Goal: Task Accomplishment & Management: Use online tool/utility

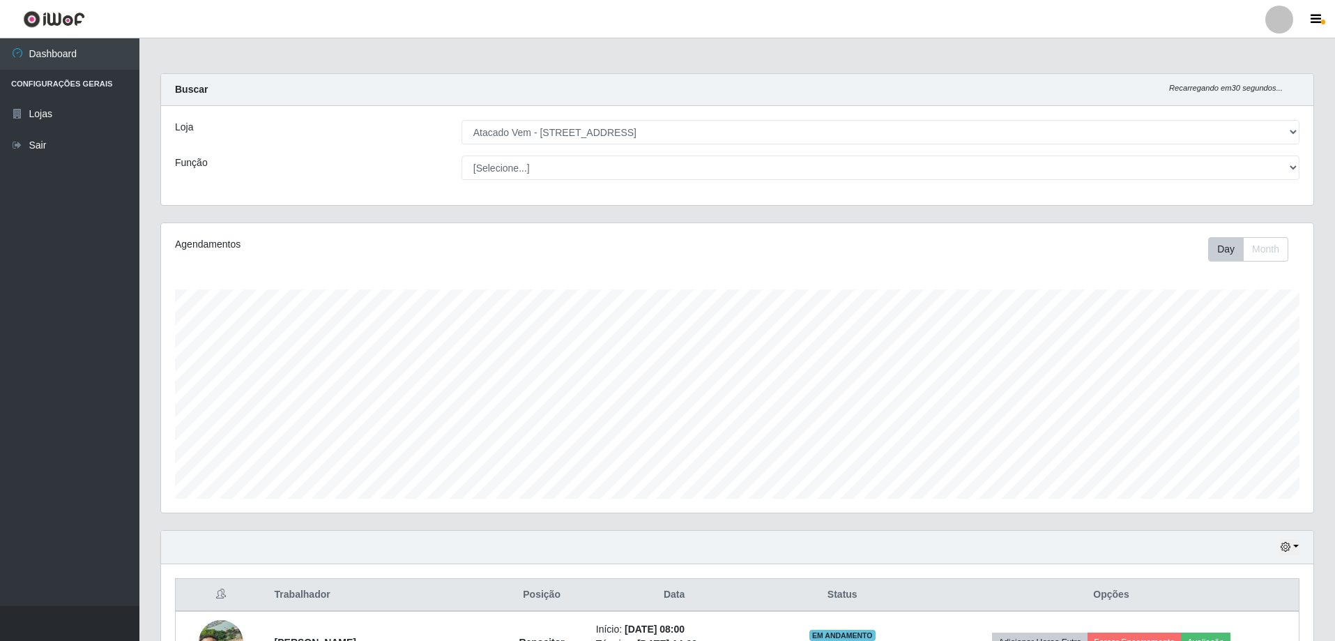
select select "461"
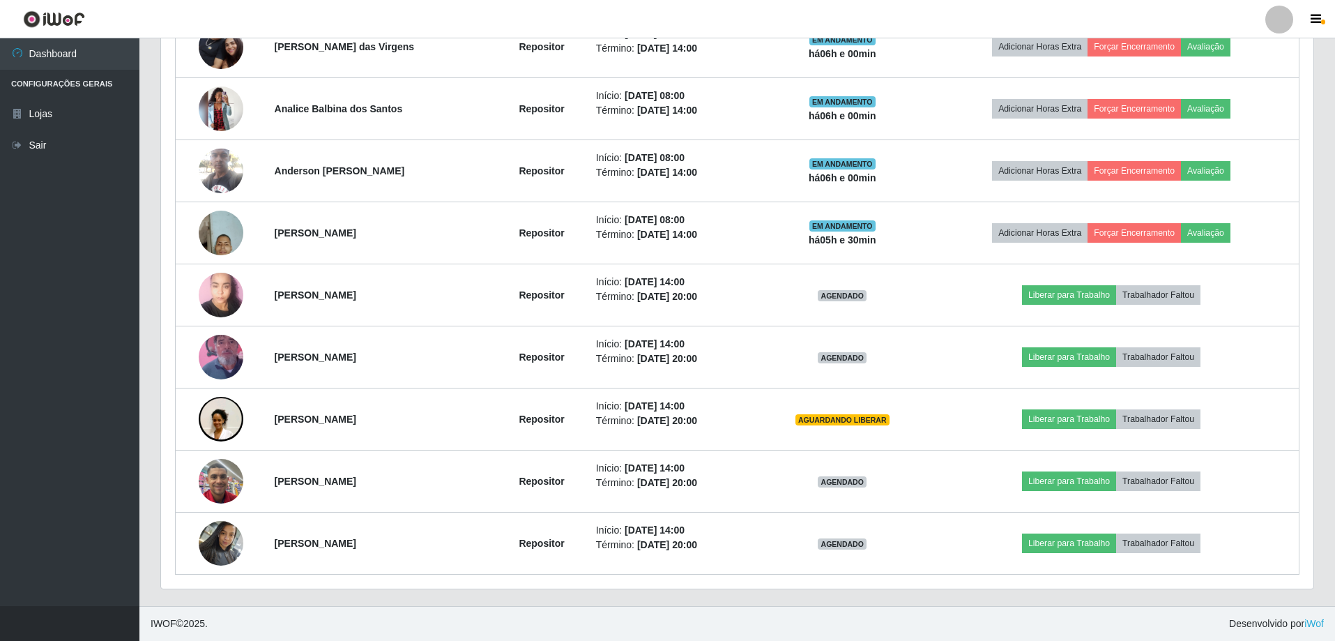
scroll to position [289, 1152]
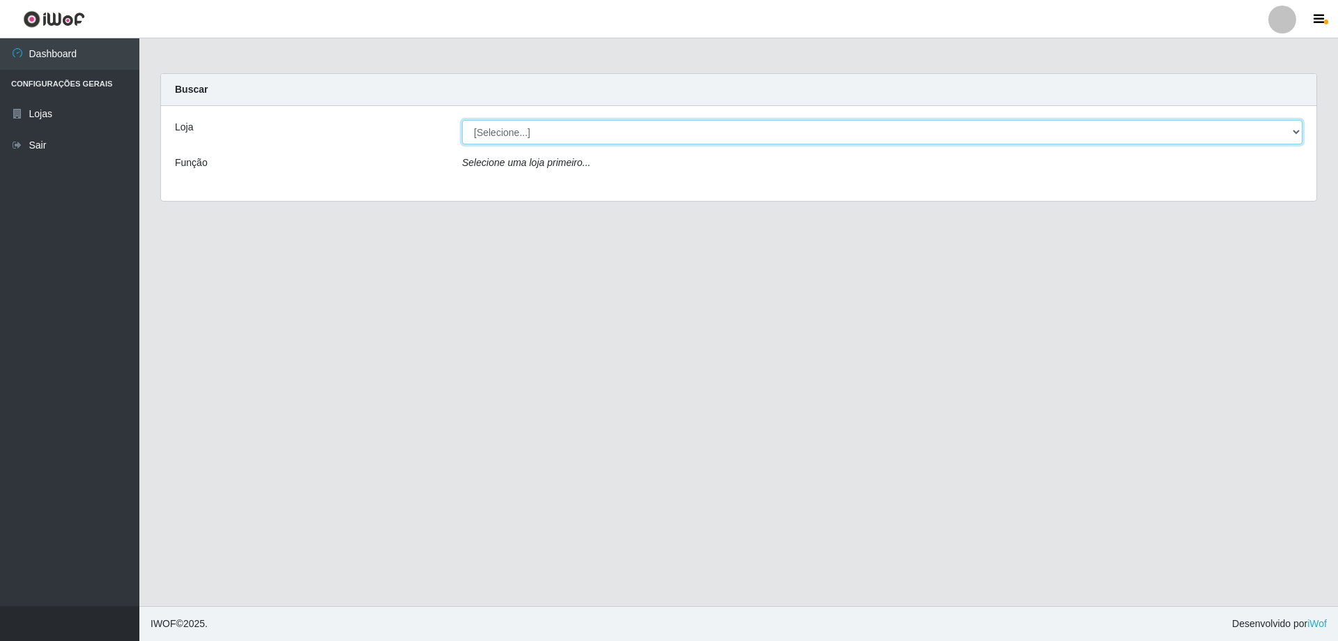
click at [1294, 131] on select "[Selecione...] Atacado Vem - [STREET_ADDRESS]" at bounding box center [882, 132] width 841 height 24
select select "461"
click at [462, 120] on select "[Selecione...] Atacado Vem - [STREET_ADDRESS]" at bounding box center [882, 132] width 841 height 24
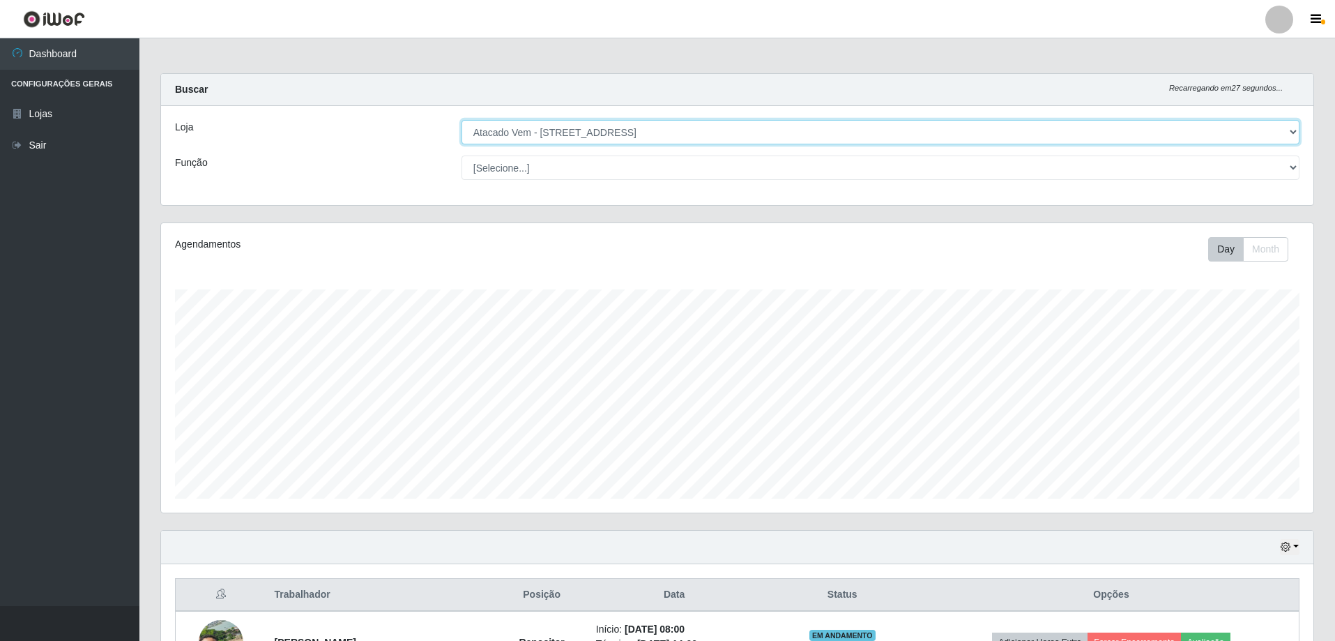
scroll to position [696700, 695837]
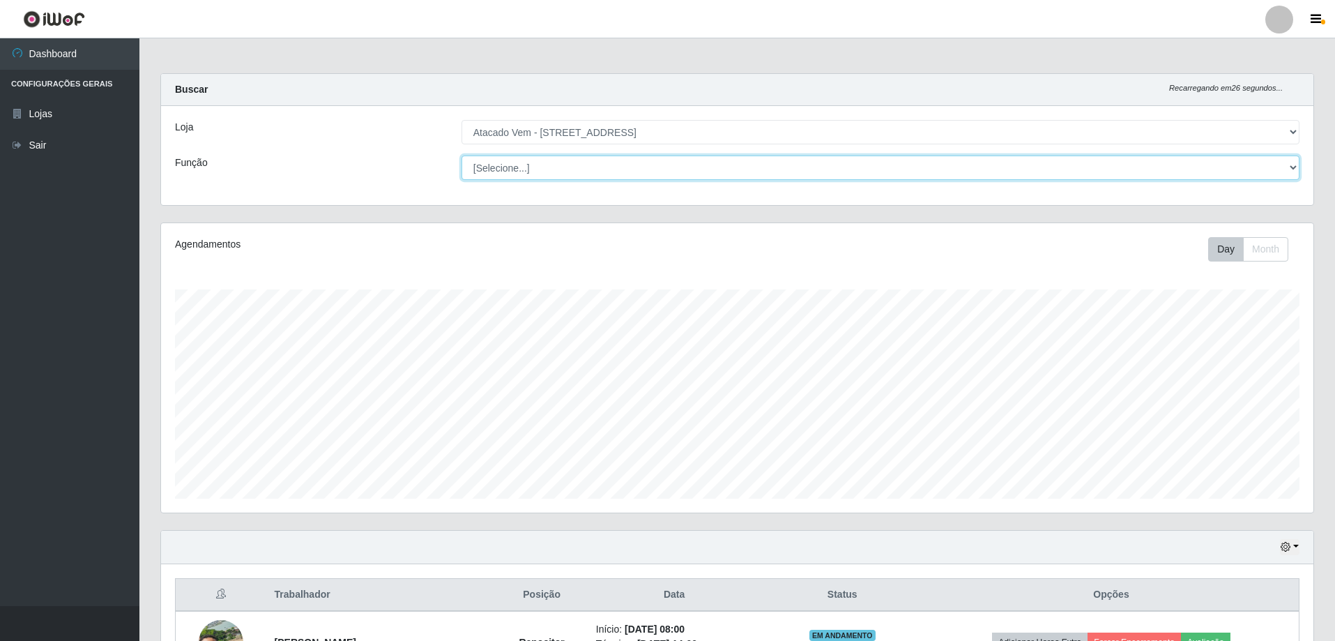
click at [1292, 171] on select "[Selecione...] Carregador e Descarregador de Caminhão Carregador e Descarregado…" at bounding box center [880, 167] width 838 height 24
select select "24"
click at [461, 155] on select "[Selecione...] Carregador e Descarregador de Caminhão Carregador e Descarregado…" at bounding box center [880, 167] width 838 height 24
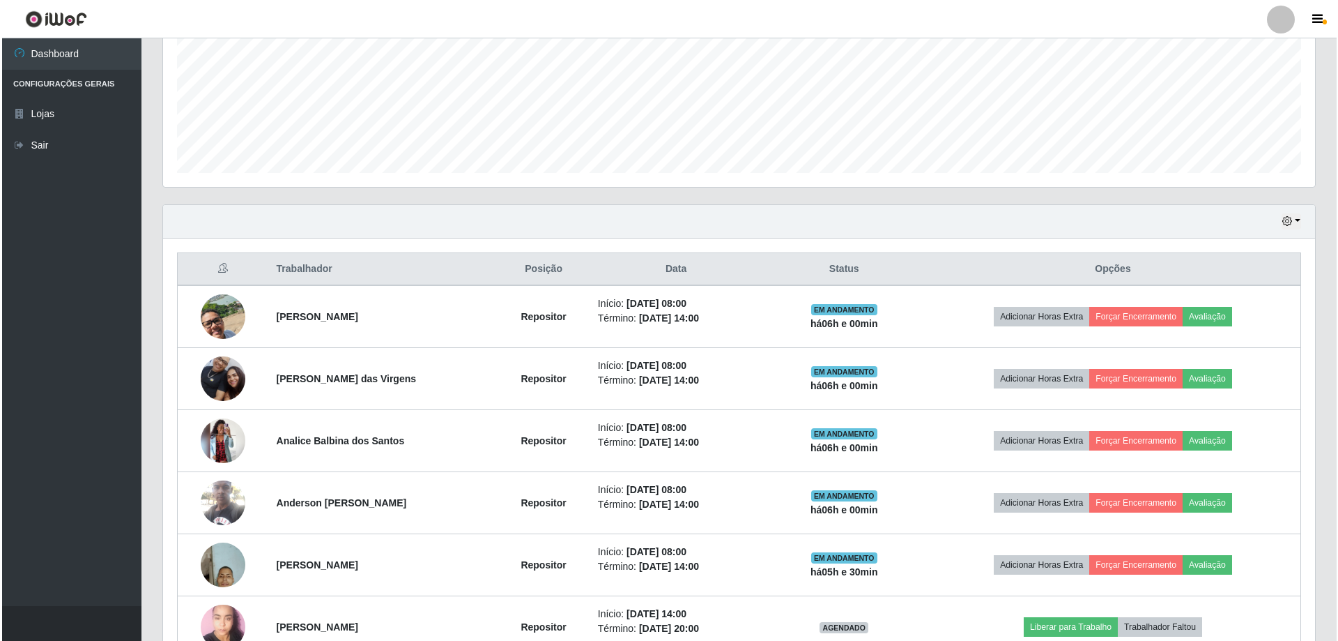
scroll to position [525, 0]
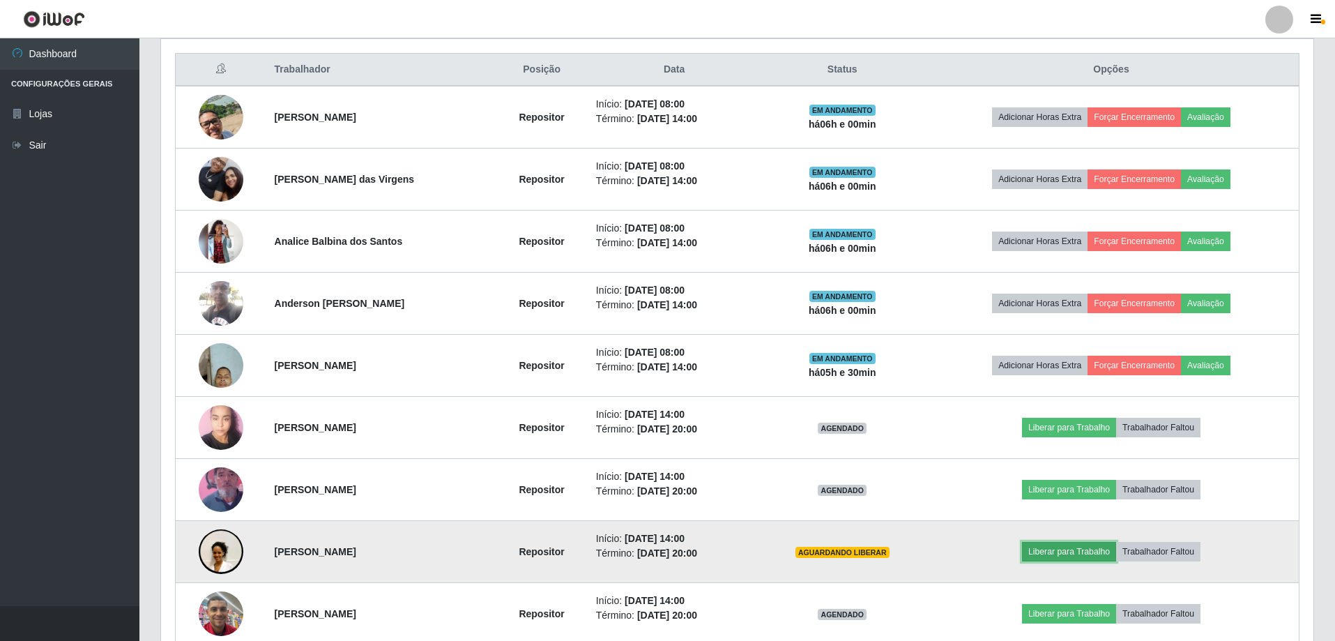
click at [1069, 553] on button "Liberar para Trabalho" at bounding box center [1069, 552] width 94 height 20
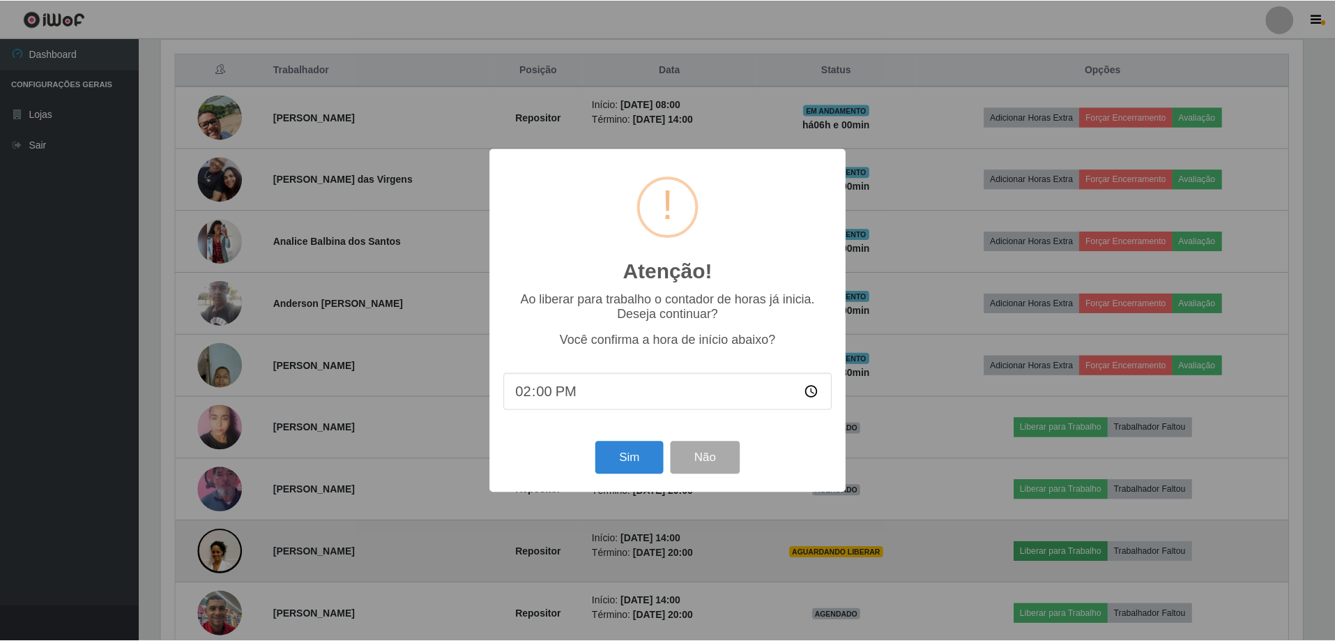
scroll to position [289, 1145]
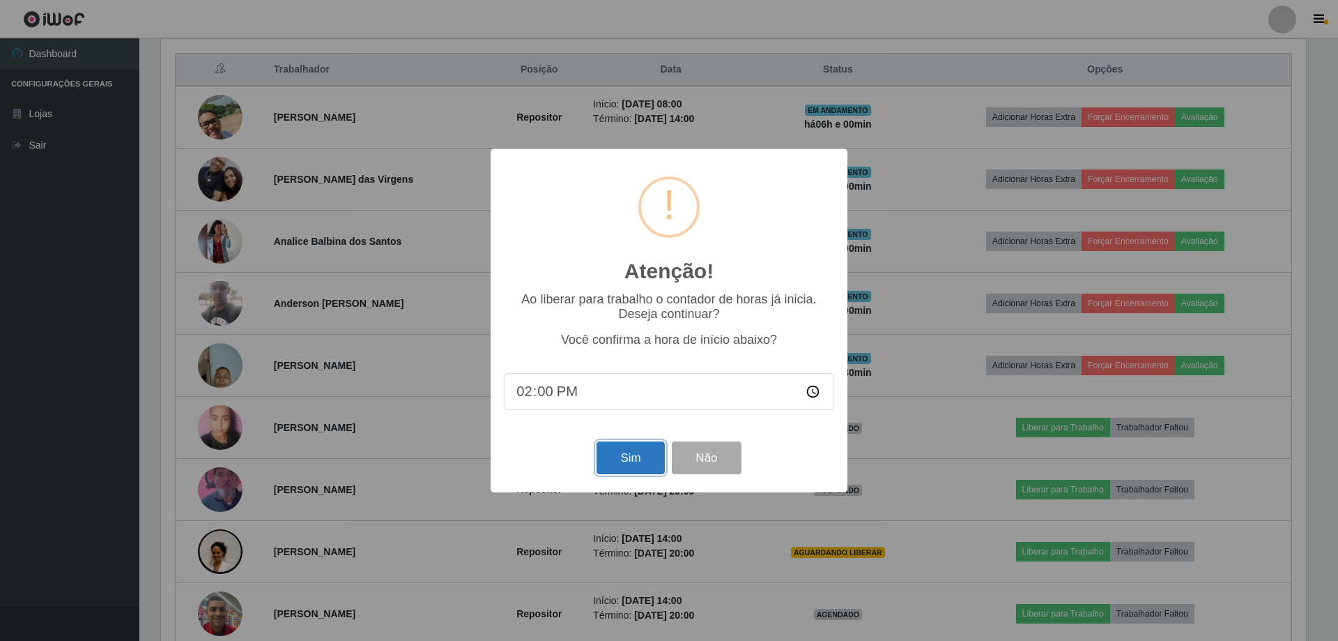
click at [624, 461] on button "Sim" at bounding box center [631, 457] width 68 height 33
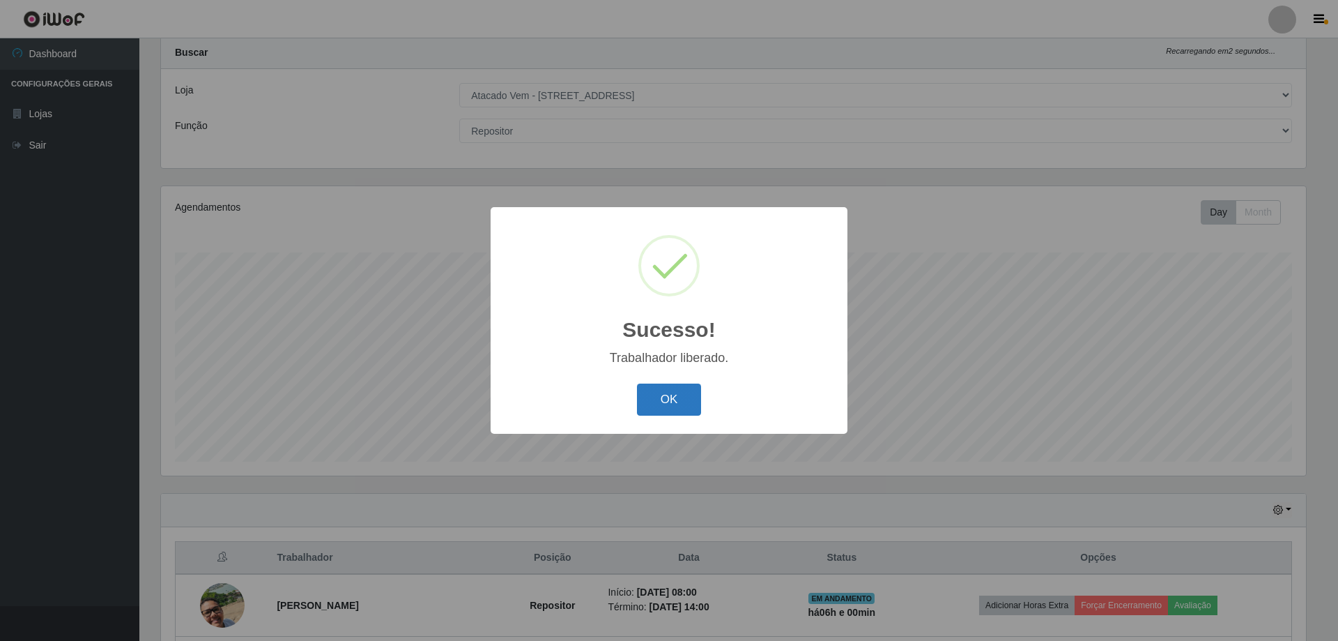
click at [666, 403] on button "OK" at bounding box center [669, 399] width 65 height 33
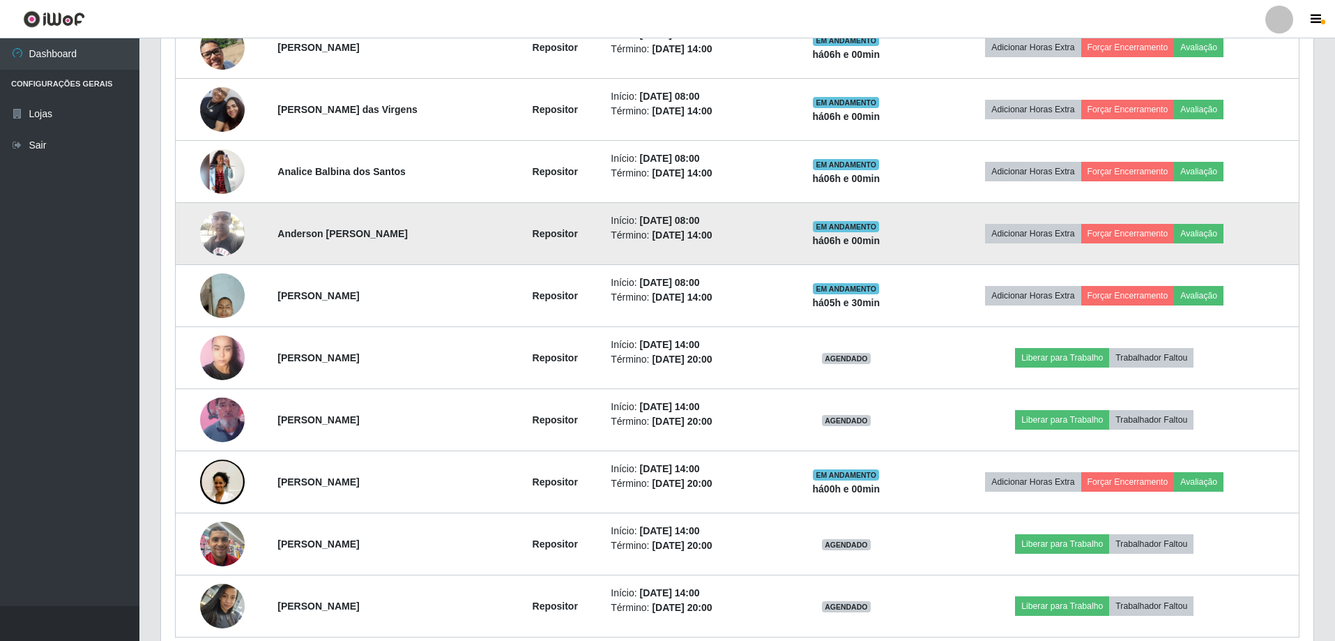
scroll to position [657, 0]
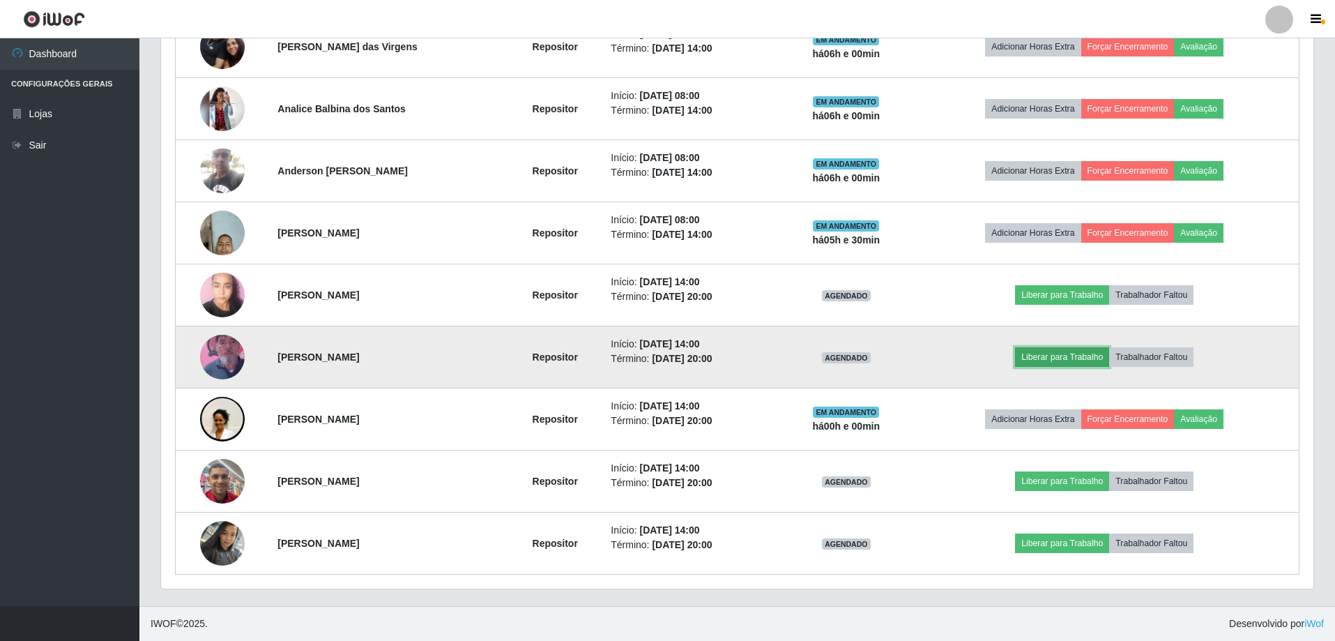
click at [1068, 359] on button "Liberar para Trabalho" at bounding box center [1062, 357] width 94 height 20
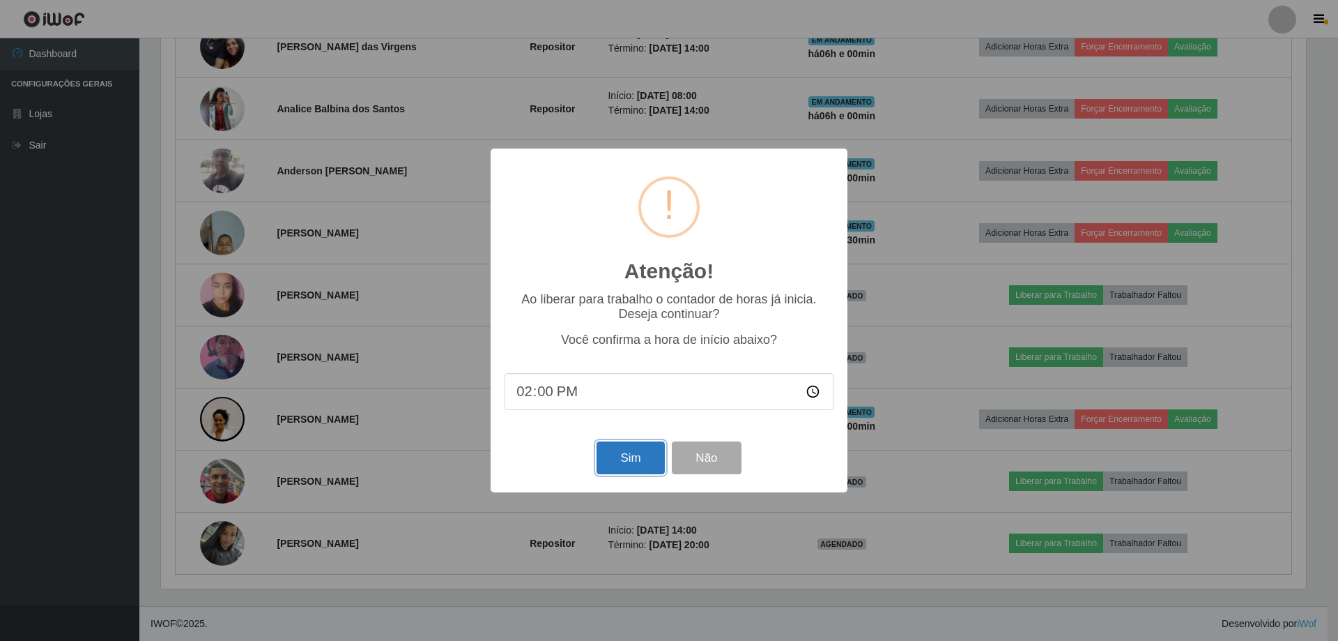
click at [618, 461] on button "Sim" at bounding box center [631, 457] width 68 height 33
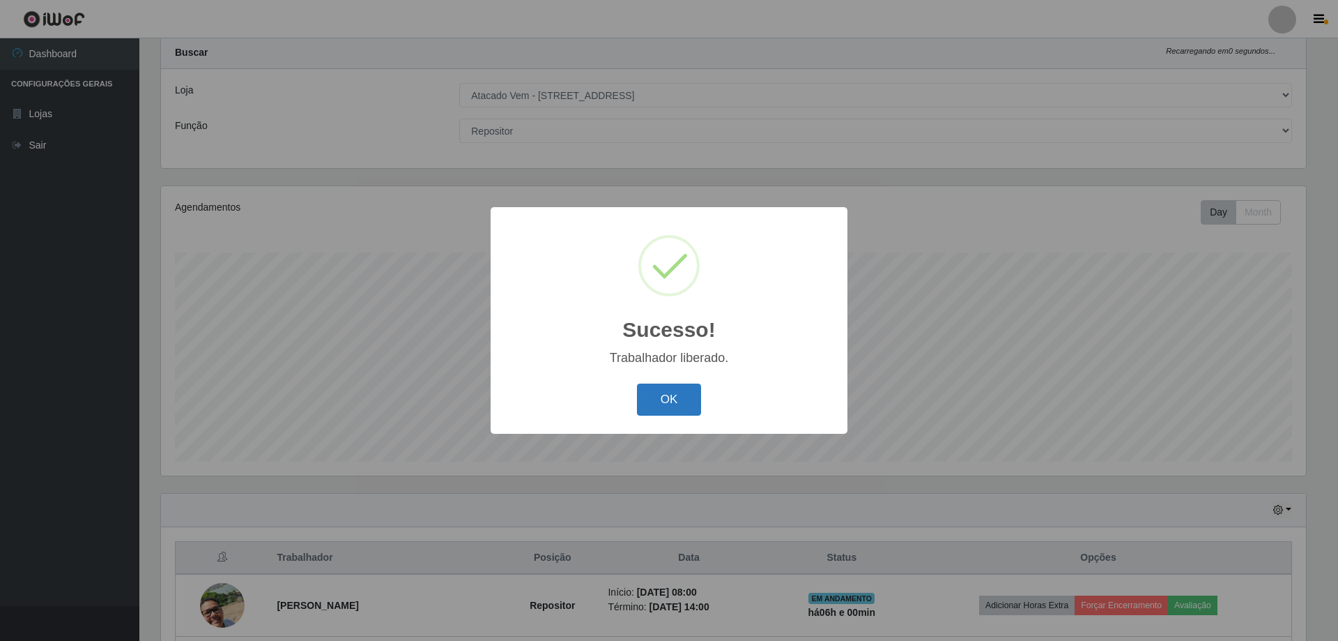
click at [682, 408] on button "OK" at bounding box center [669, 399] width 65 height 33
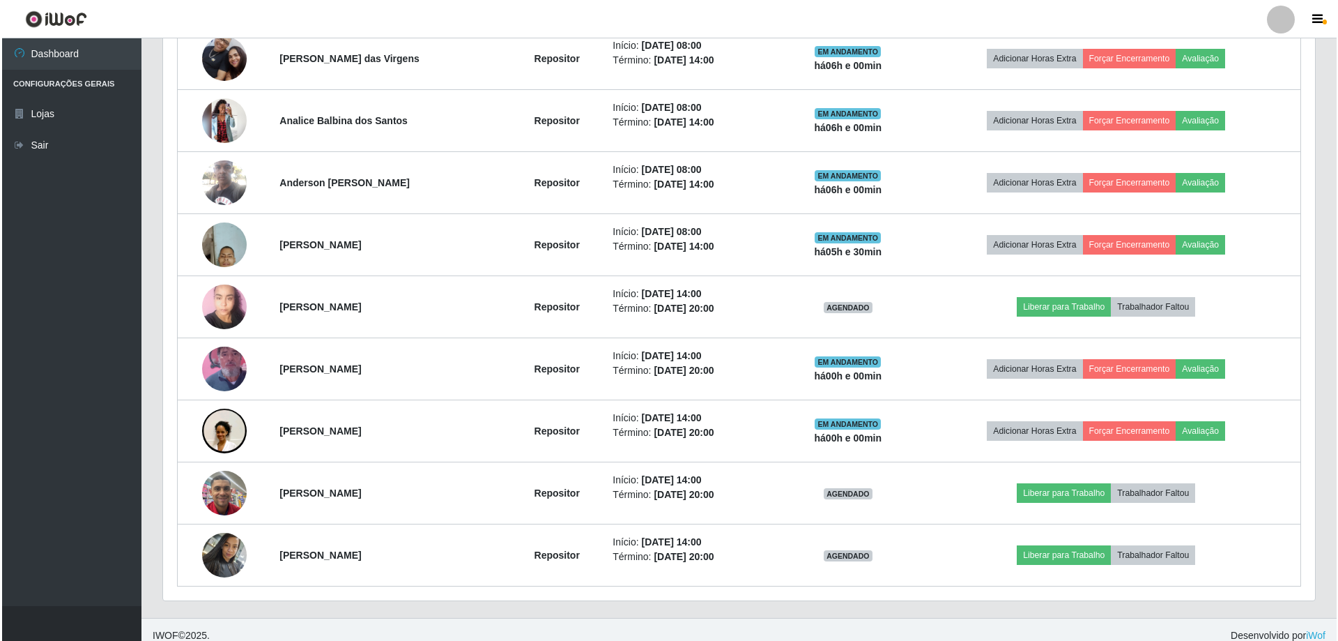
scroll to position [657, 0]
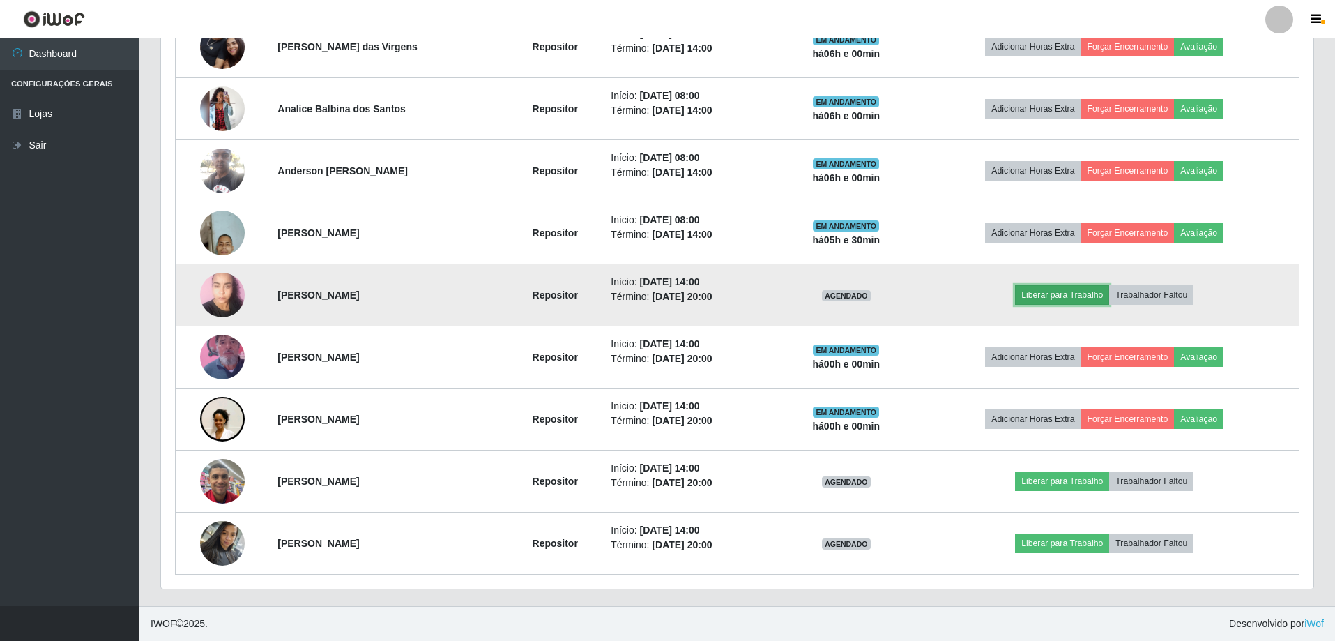
click at [1064, 297] on button "Liberar para Trabalho" at bounding box center [1062, 295] width 94 height 20
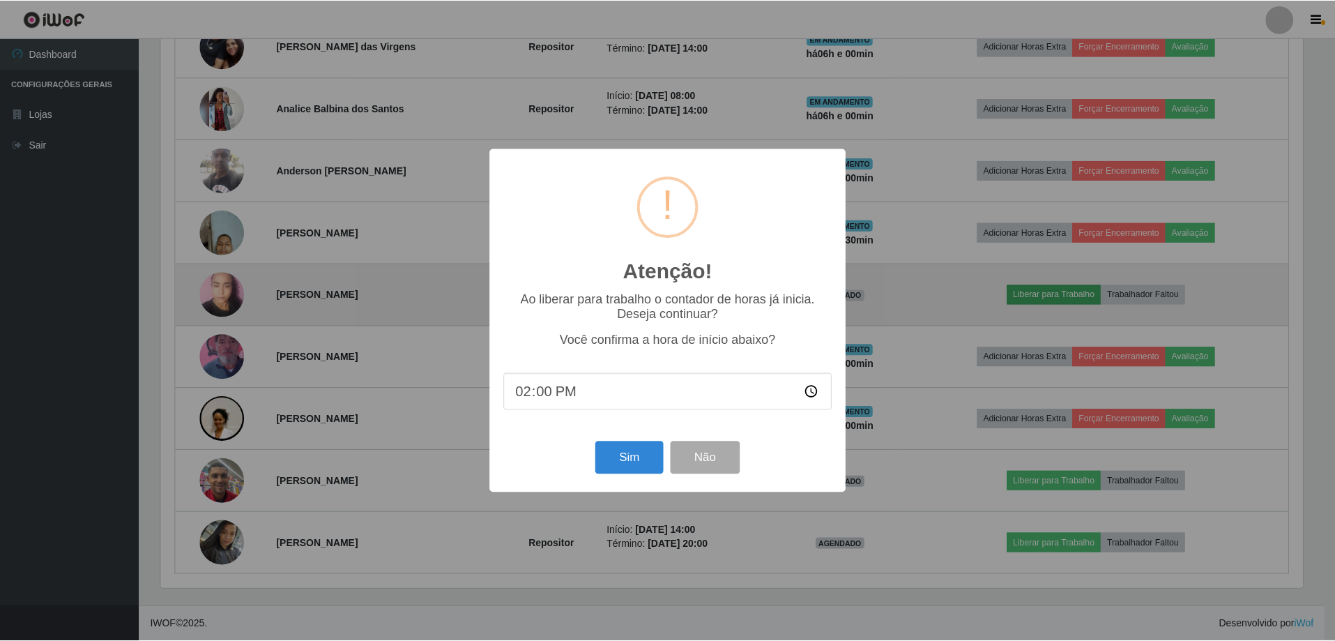
scroll to position [289, 1145]
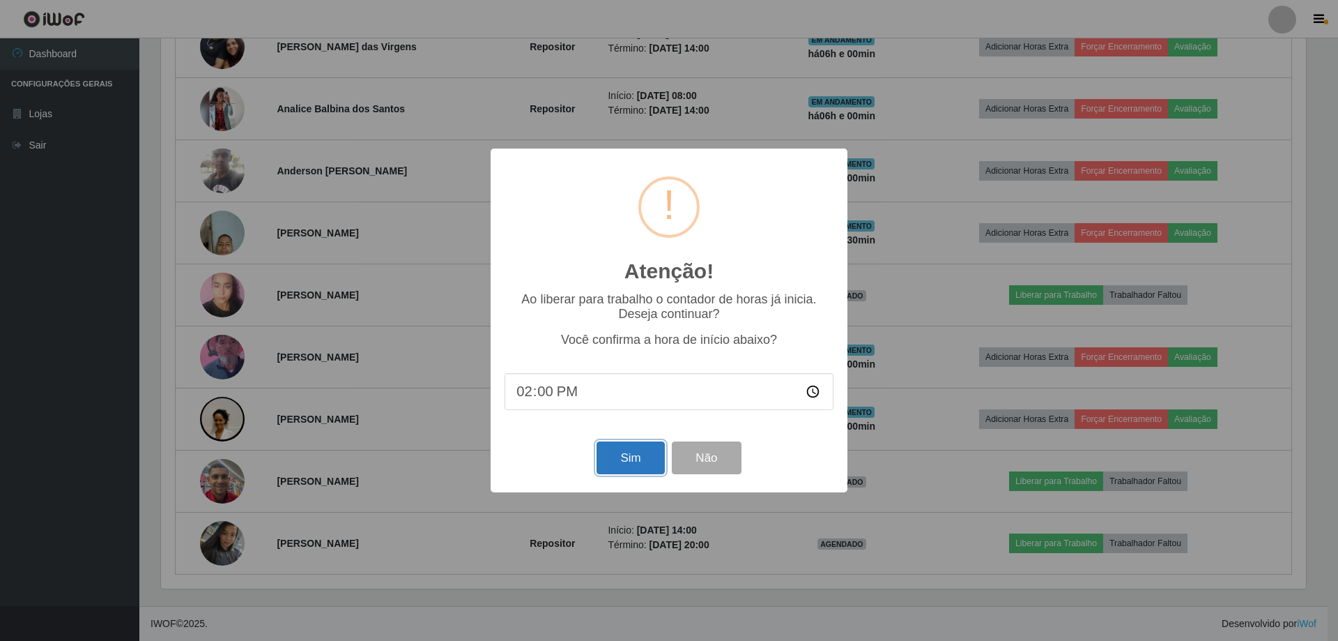
click at [631, 455] on button "Sim" at bounding box center [631, 457] width 68 height 33
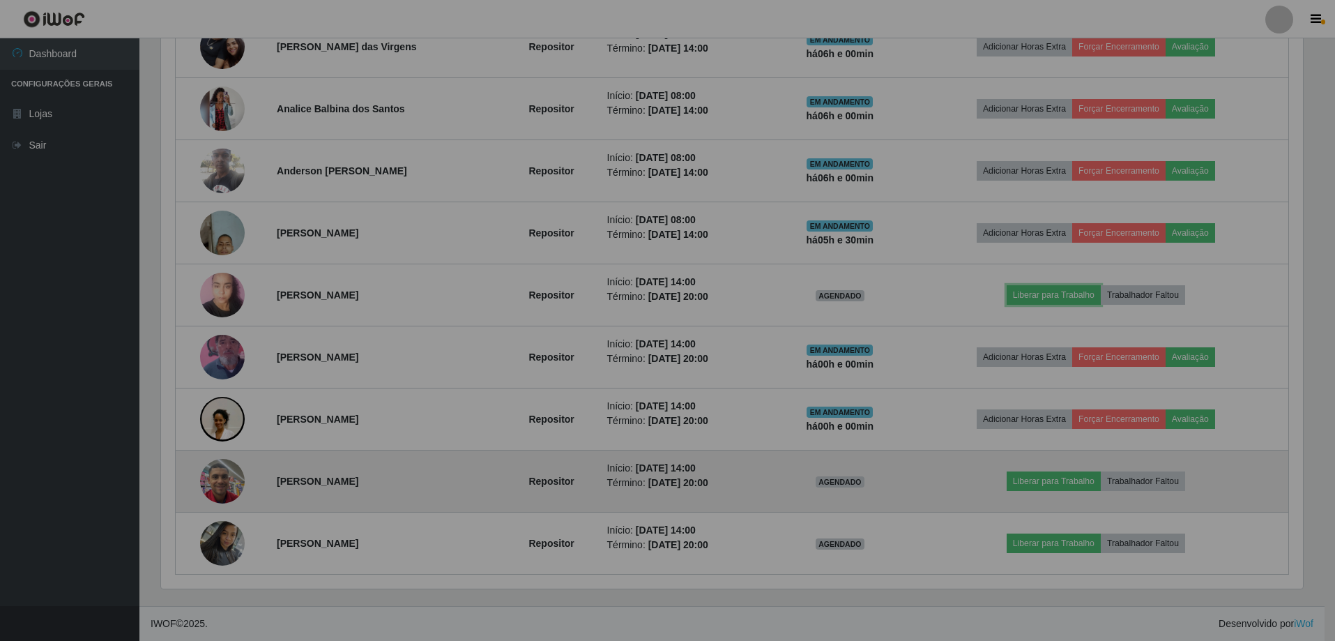
scroll to position [0, 0]
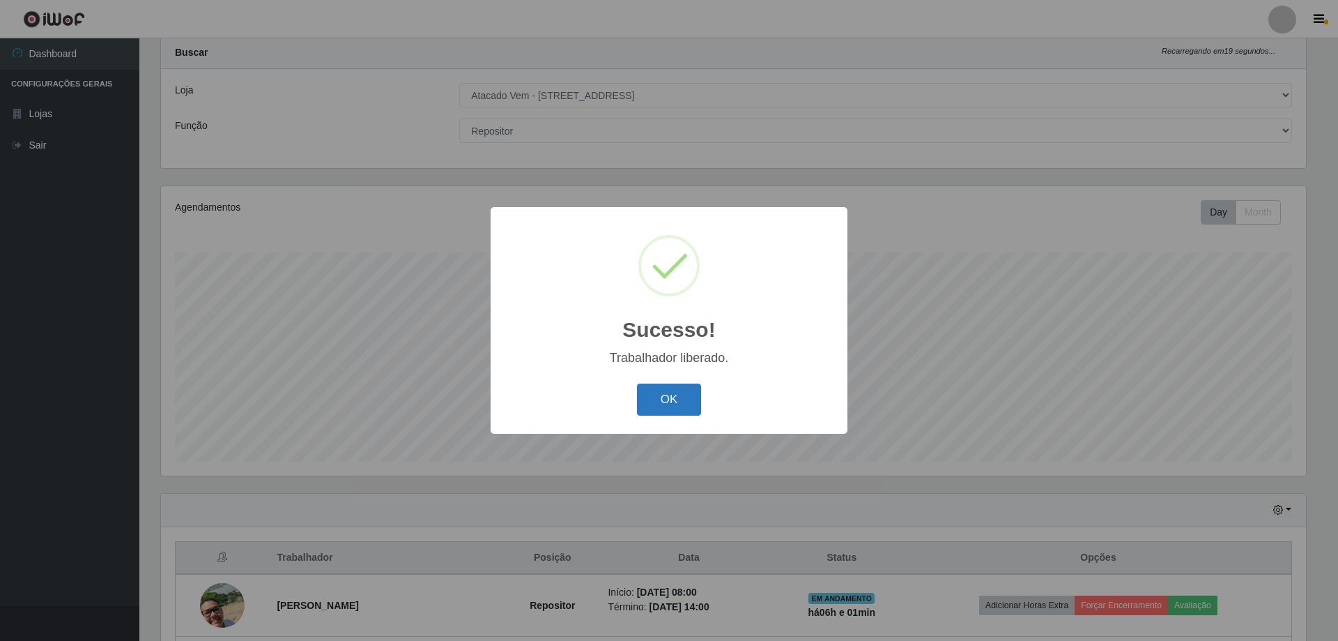
click at [670, 400] on button "OK" at bounding box center [669, 399] width 65 height 33
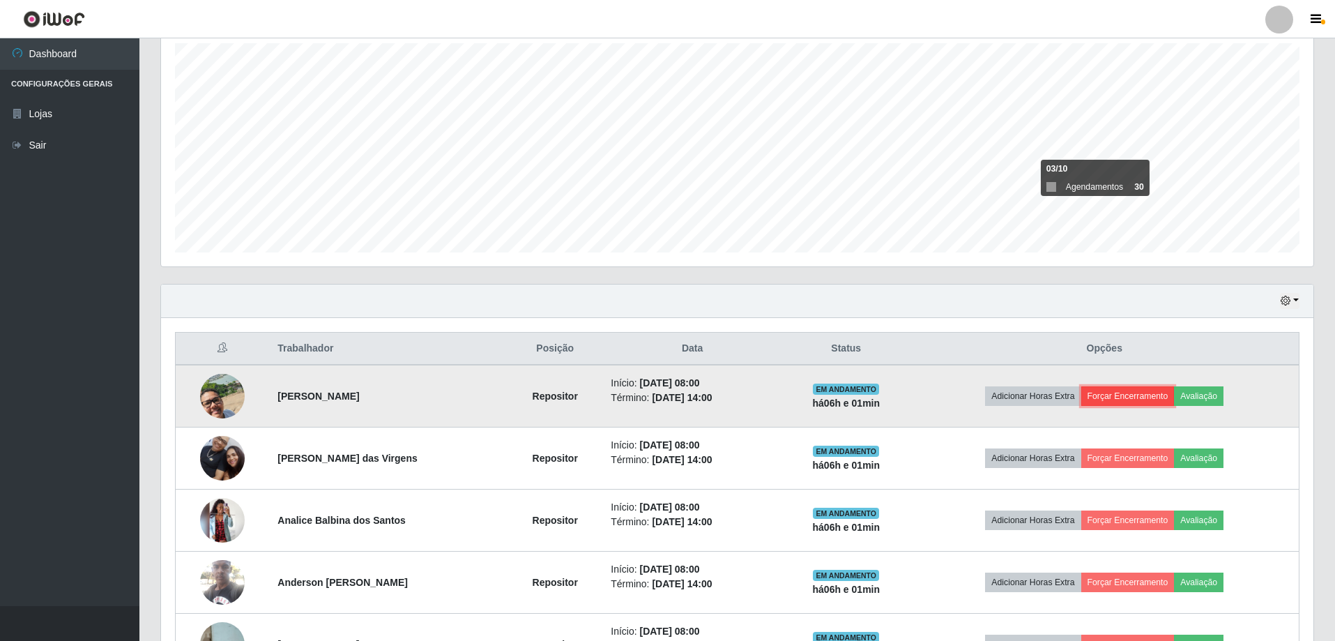
click at [1147, 394] on button "Forçar Encerramento" at bounding box center [1127, 396] width 93 height 20
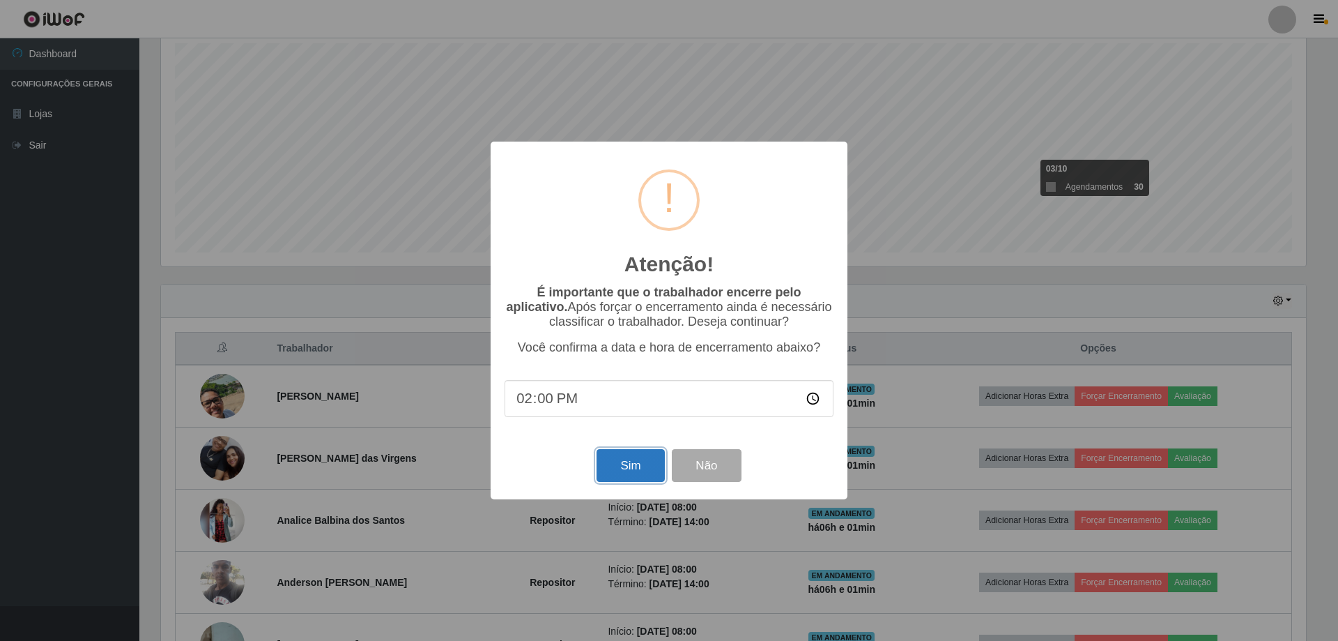
click at [641, 470] on button "Sim" at bounding box center [631, 465] width 68 height 33
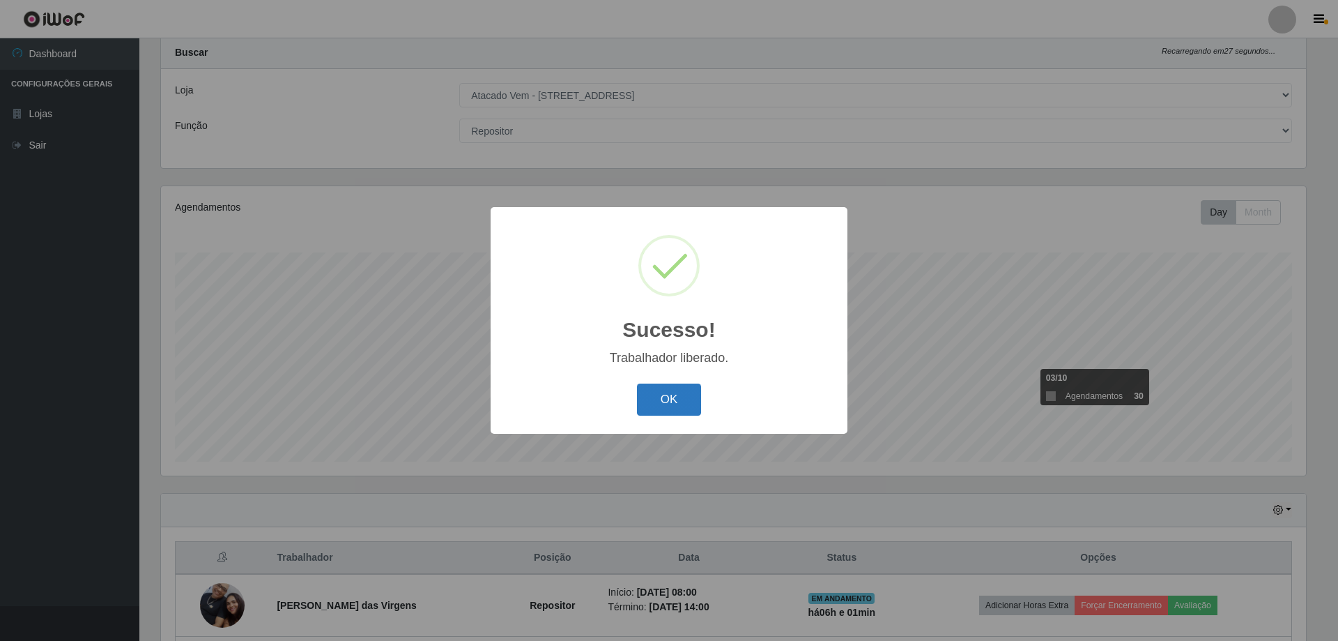
click at [686, 397] on button "OK" at bounding box center [669, 399] width 65 height 33
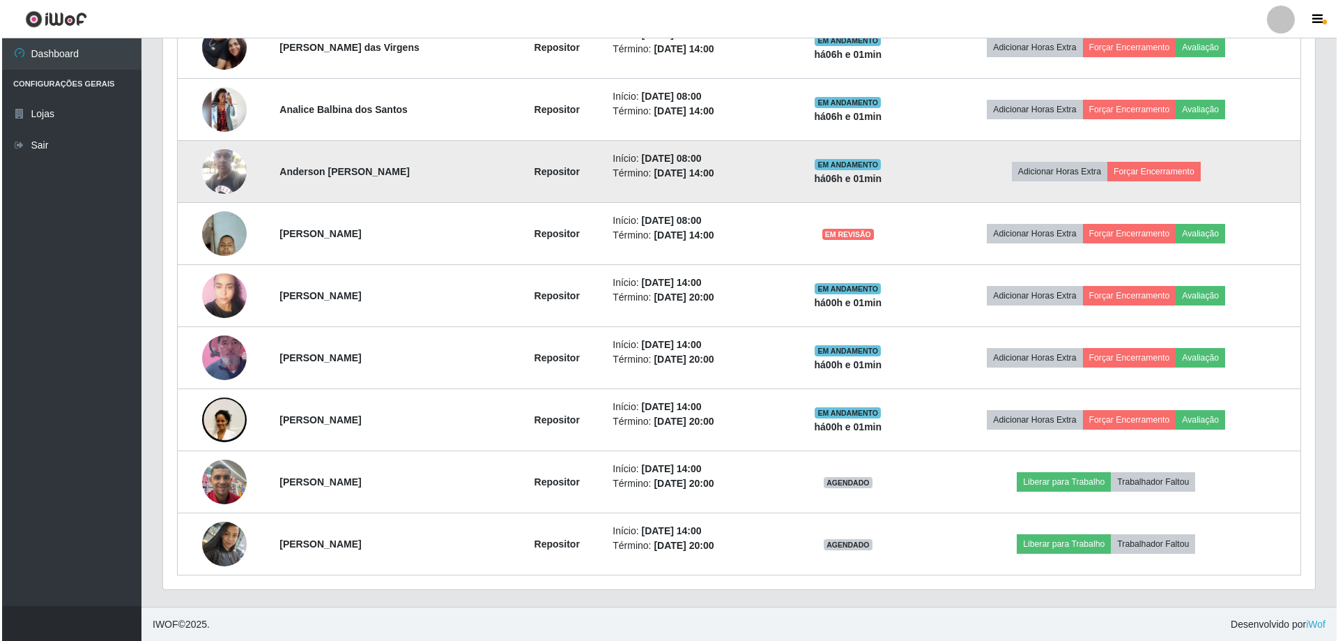
scroll to position [595, 0]
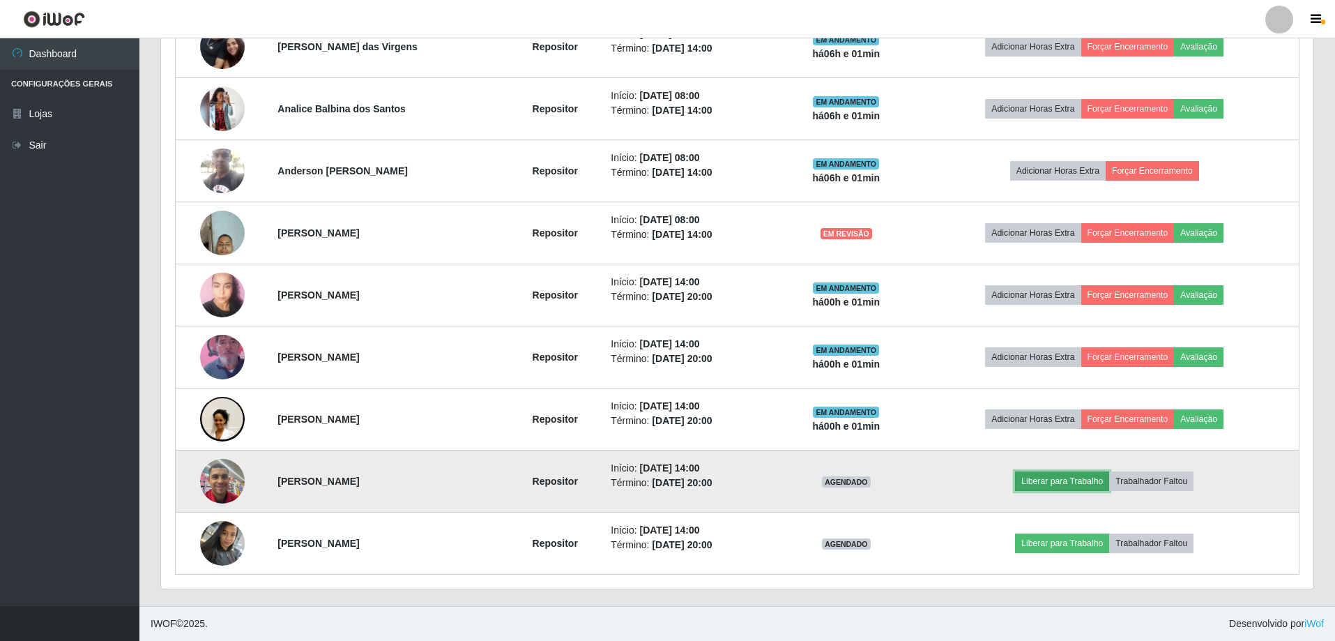
click at [1082, 481] on button "Liberar para Trabalho" at bounding box center [1062, 481] width 94 height 20
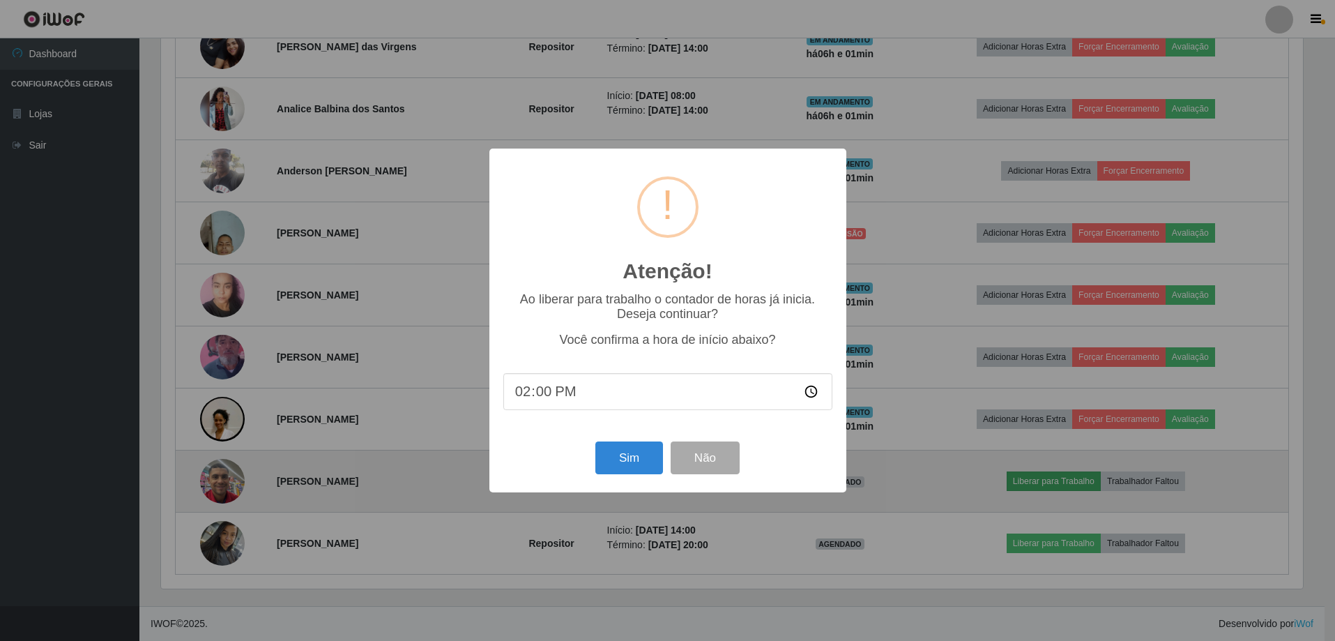
scroll to position [289, 1145]
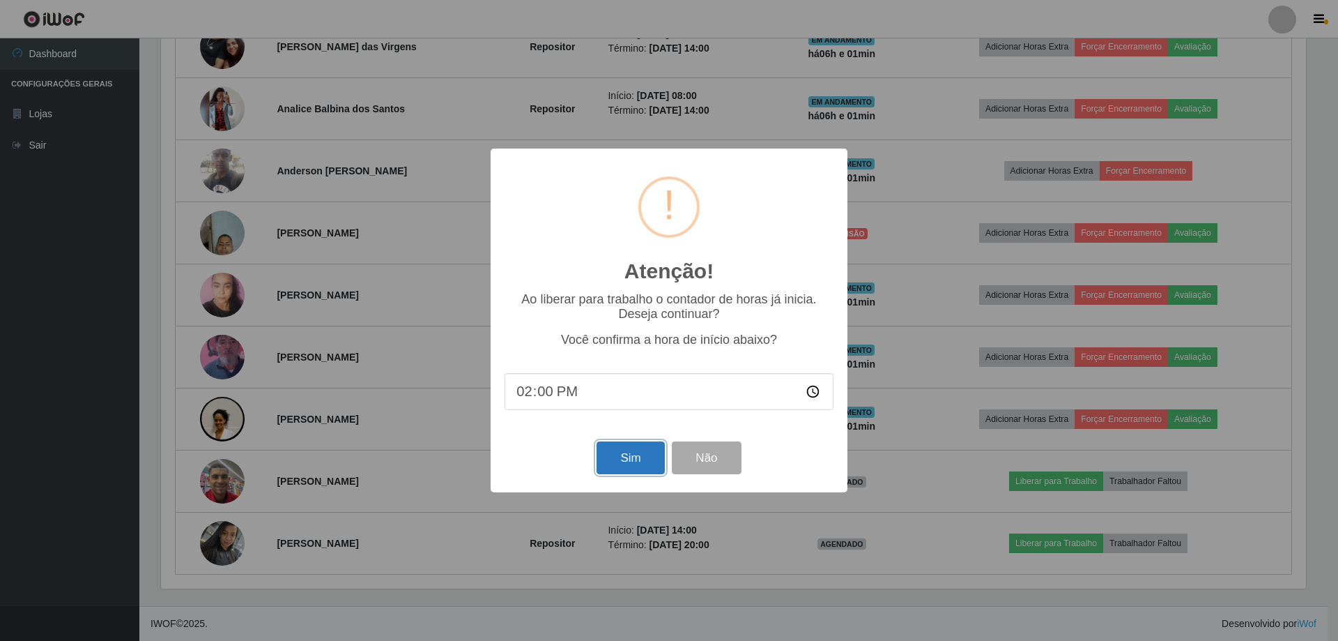
click at [649, 454] on button "Sim" at bounding box center [631, 457] width 68 height 33
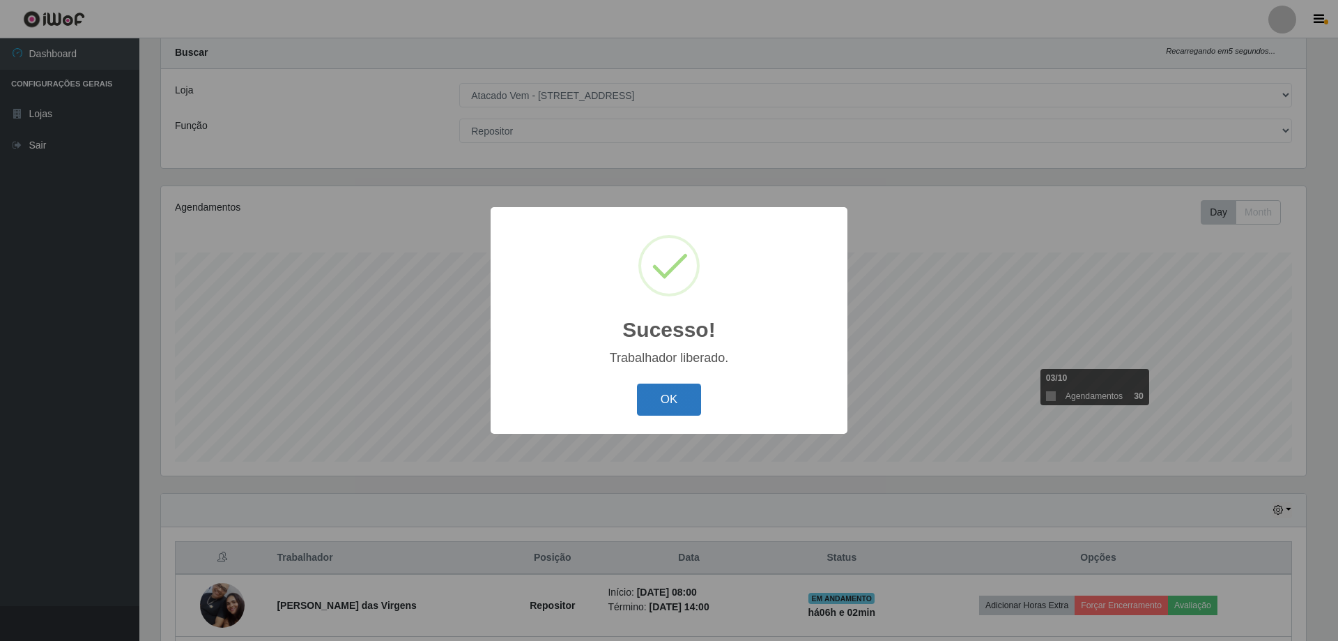
click at [653, 403] on button "OK" at bounding box center [669, 399] width 65 height 33
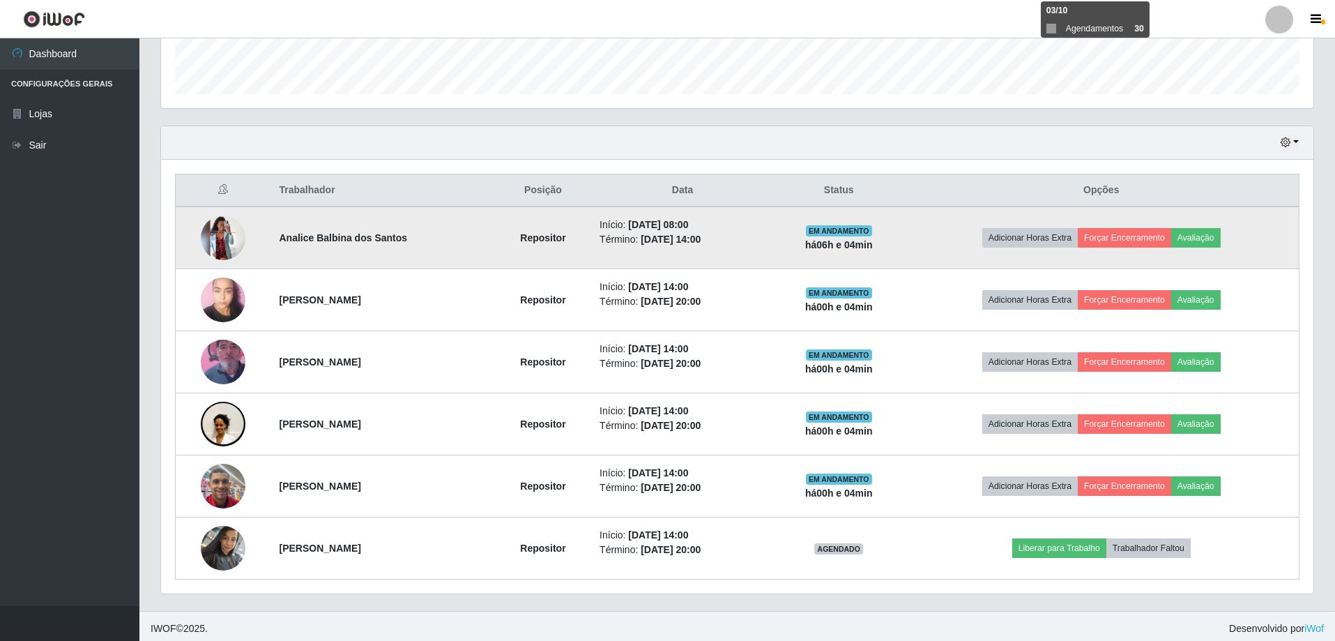
scroll to position [409, 0]
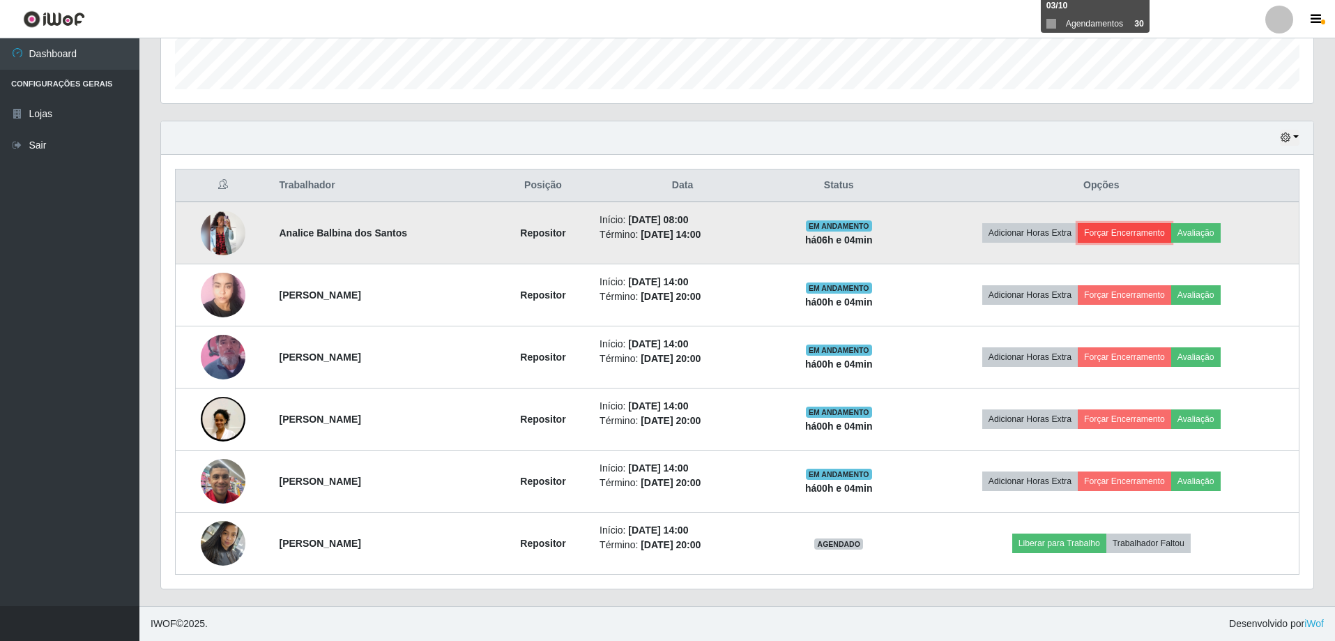
click at [1154, 228] on button "Forçar Encerramento" at bounding box center [1124, 233] width 93 height 20
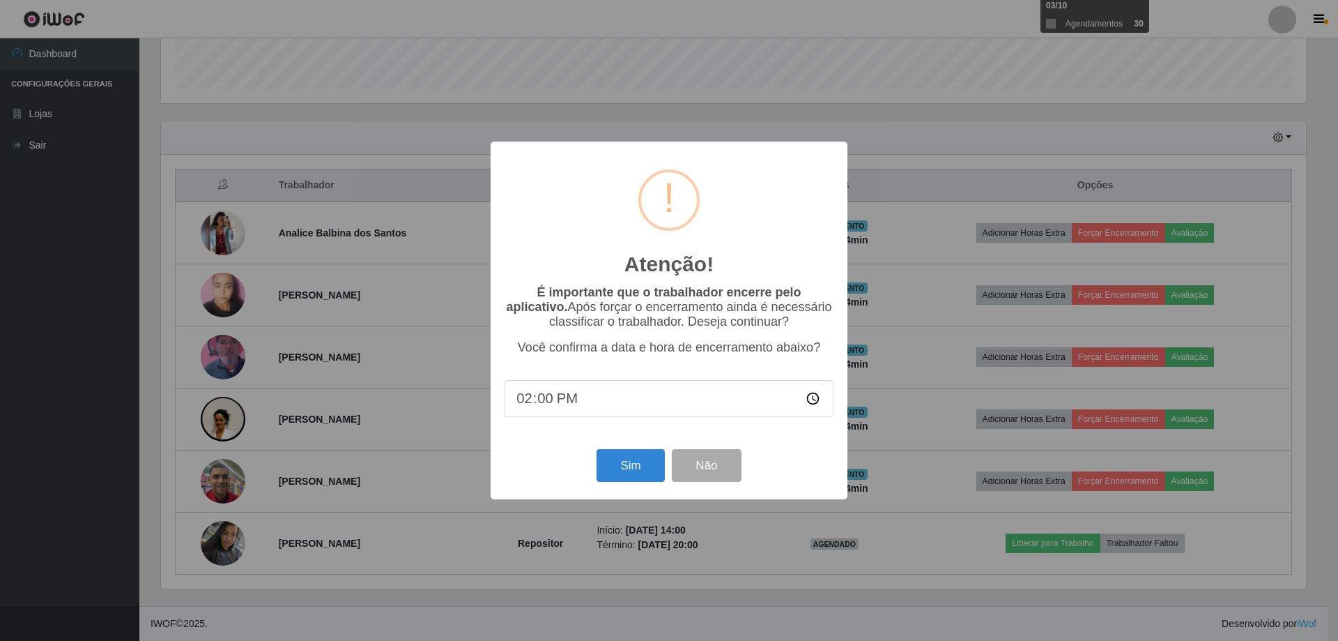
click at [545, 400] on input "14:00" at bounding box center [669, 398] width 329 height 37
type input "14:04"
click at [640, 481] on button "Sim" at bounding box center [631, 465] width 68 height 33
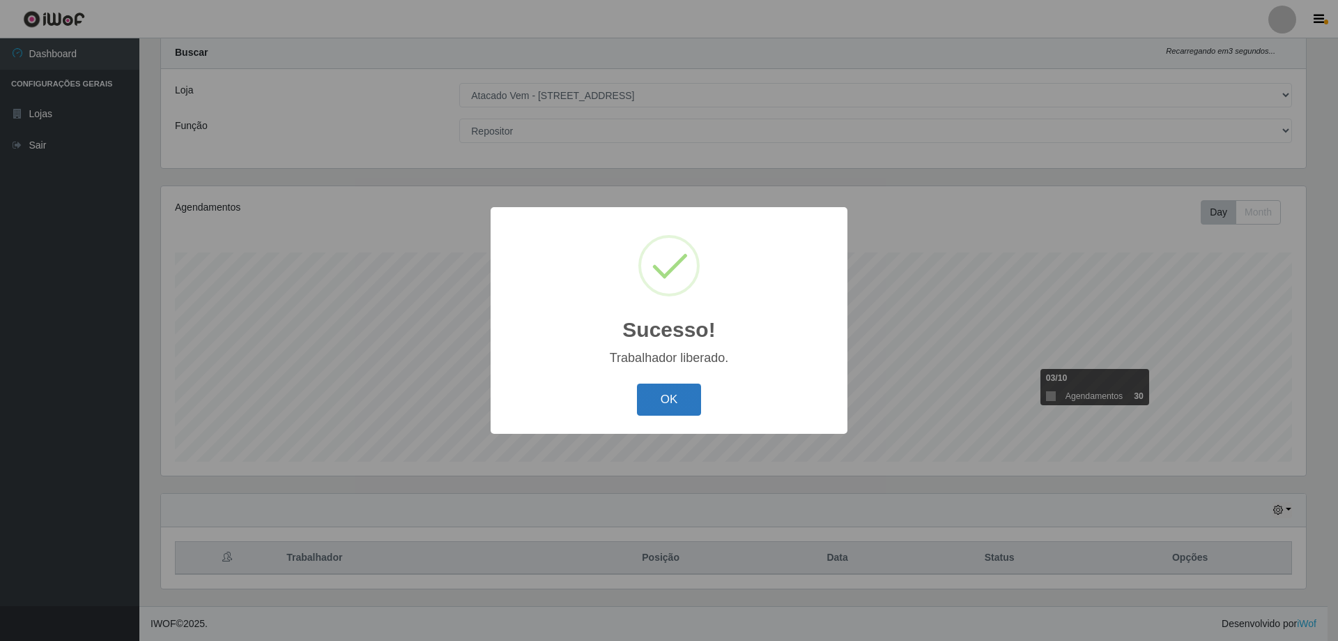
click at [677, 402] on button "OK" at bounding box center [669, 399] width 65 height 33
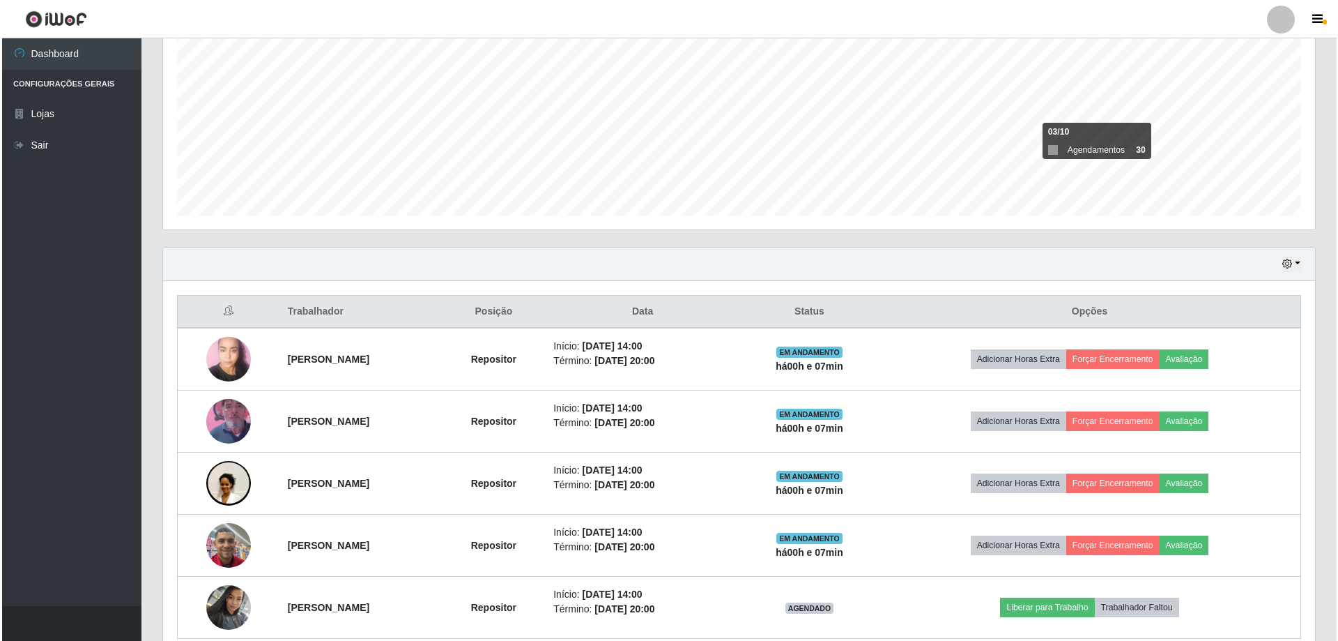
scroll to position [347, 0]
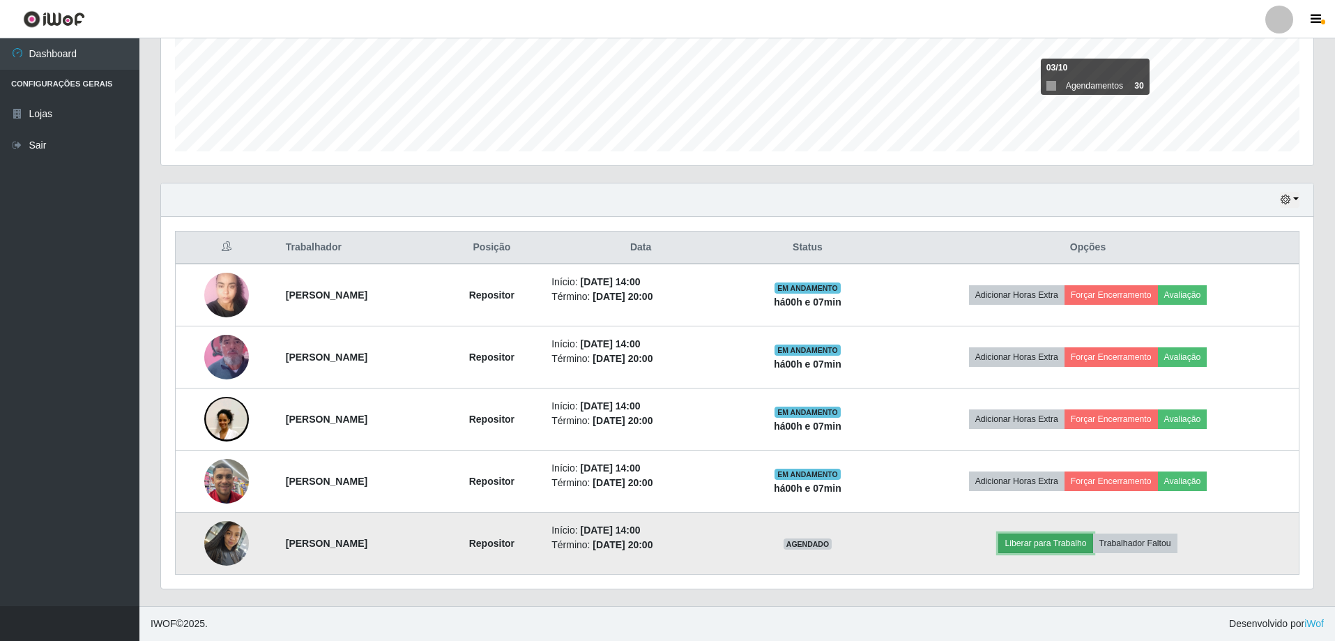
click at [1083, 546] on button "Liberar para Trabalho" at bounding box center [1045, 543] width 94 height 20
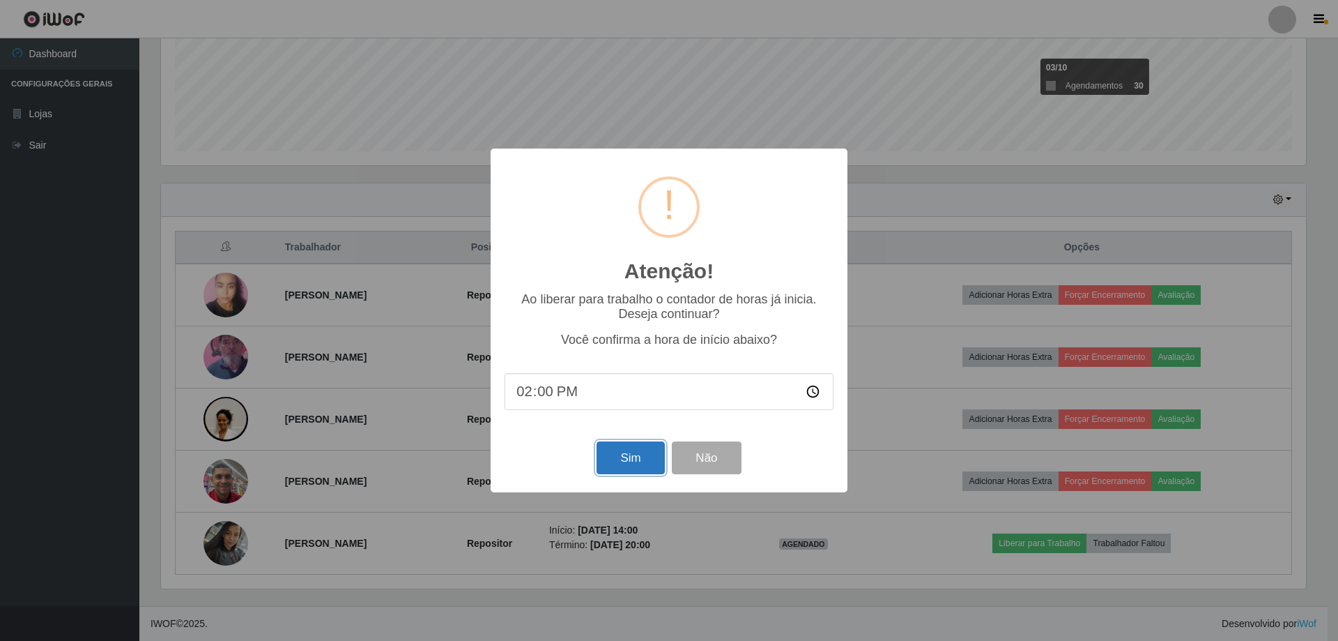
click at [625, 468] on button "Sim" at bounding box center [631, 457] width 68 height 33
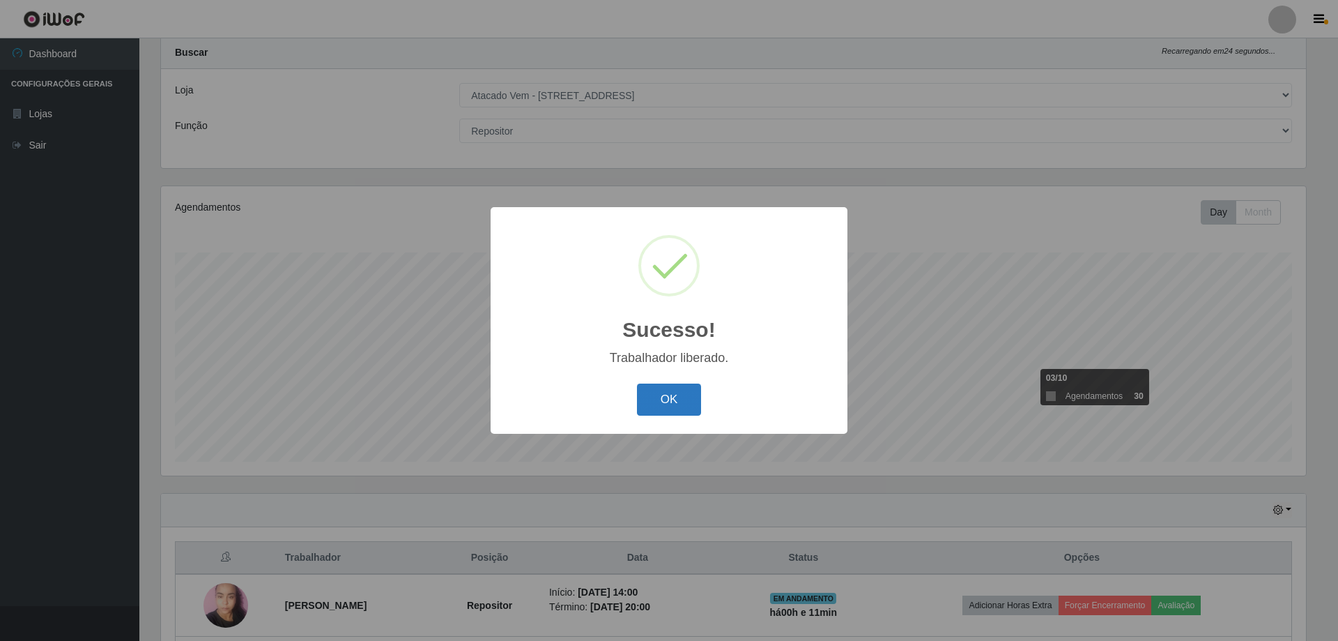
click at [682, 387] on button "OK" at bounding box center [669, 399] width 65 height 33
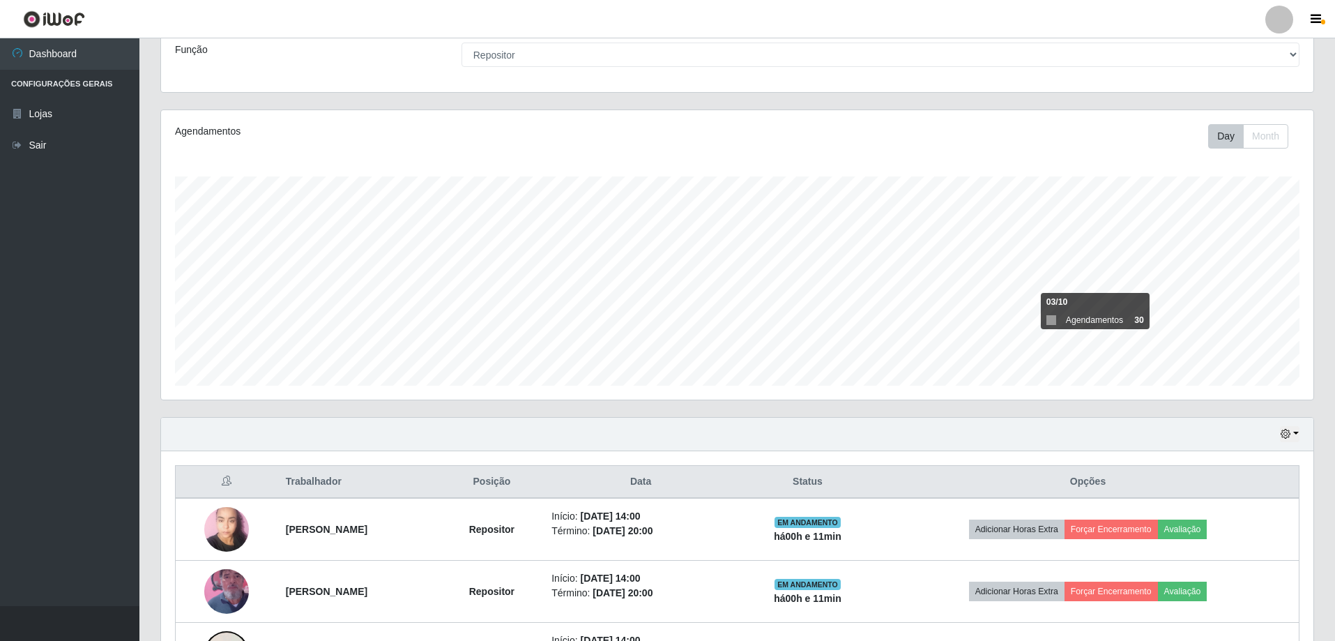
scroll to position [347, 0]
